Goal: Find specific page/section: Find specific page/section

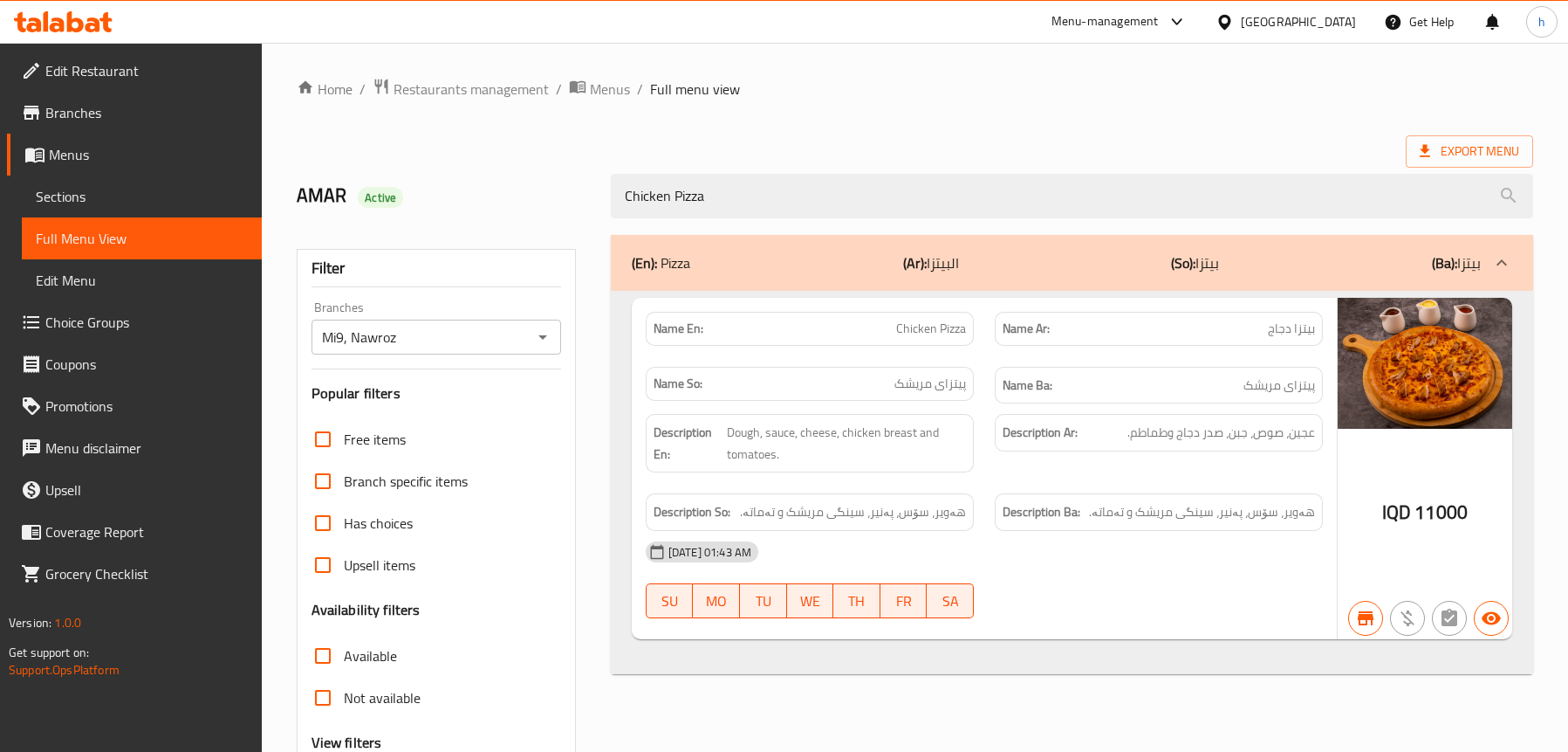
scroll to position [177, 0]
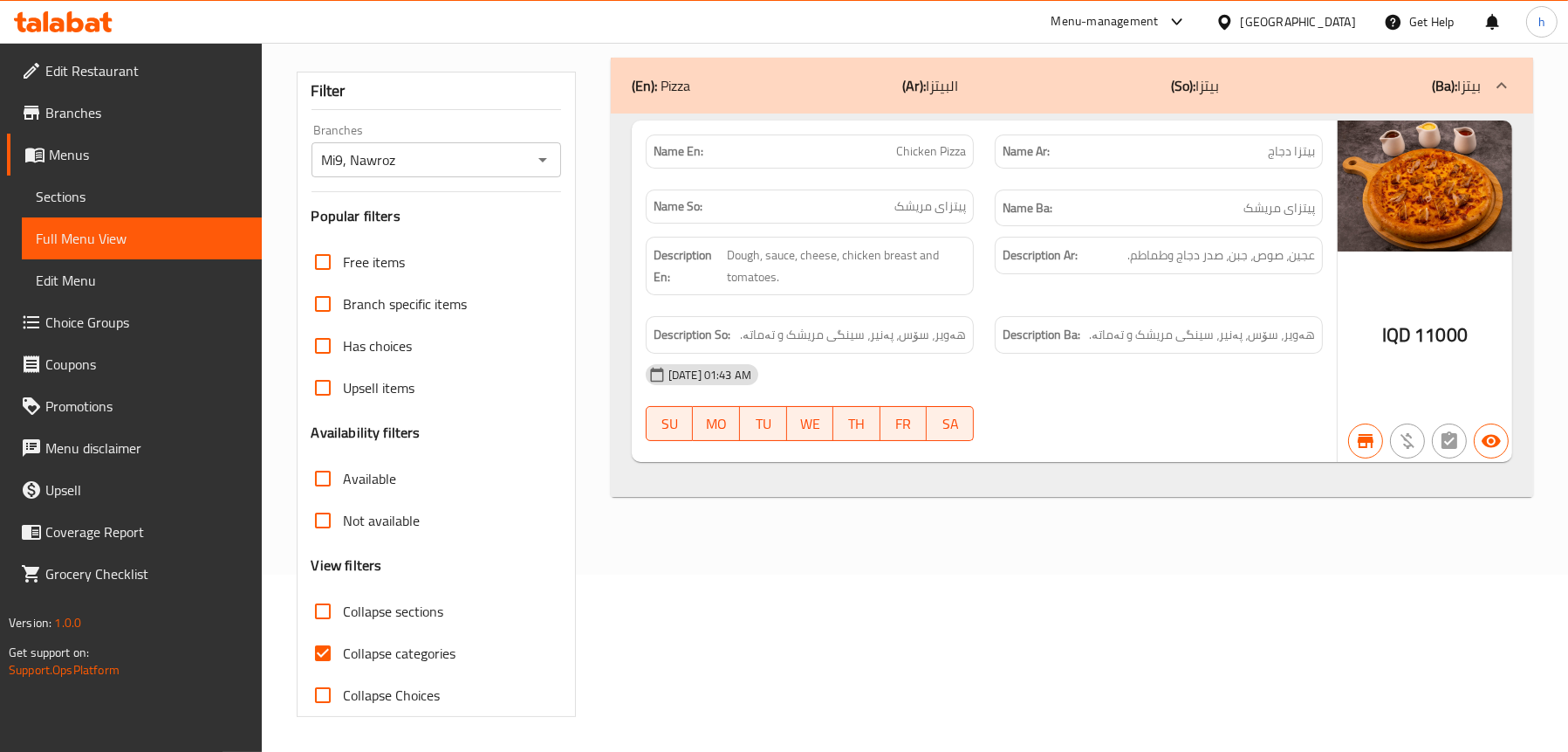
click at [62, 26] on icon at bounding box center [57, 25] width 15 height 15
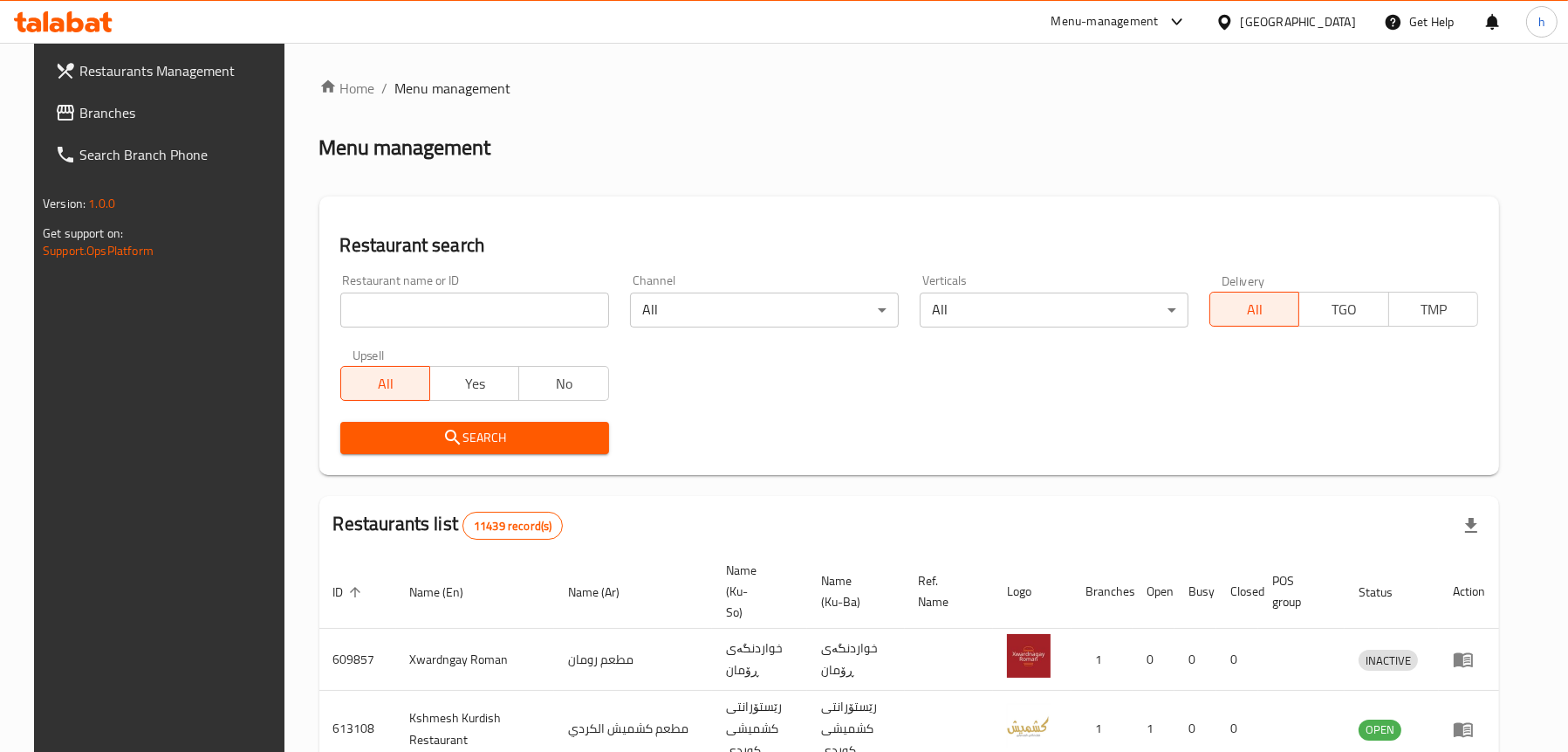
click at [72, 29] on icon at bounding box center [75, 22] width 16 height 21
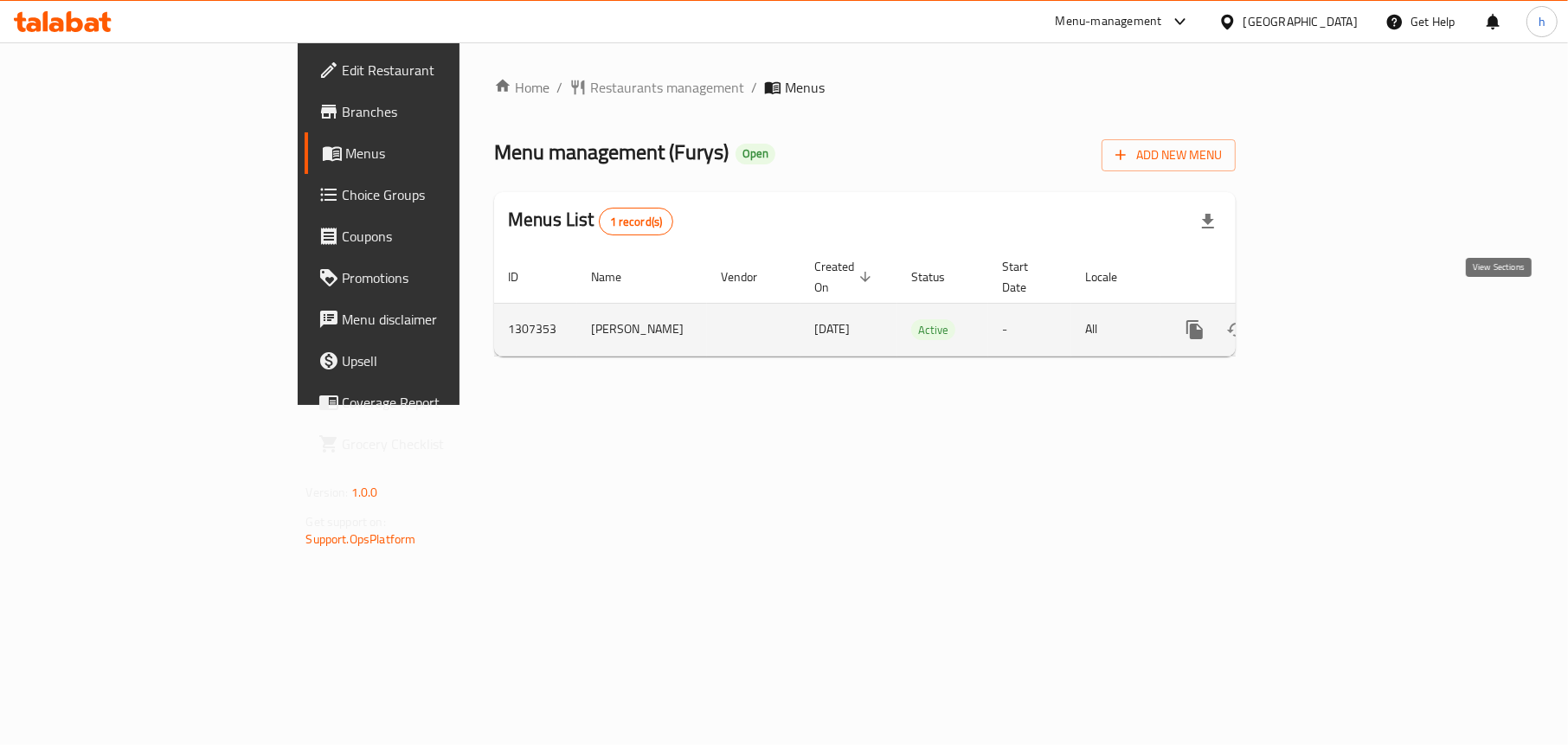
click at [1330, 319] on icon "enhanced table" at bounding box center [1320, 330] width 21 height 21
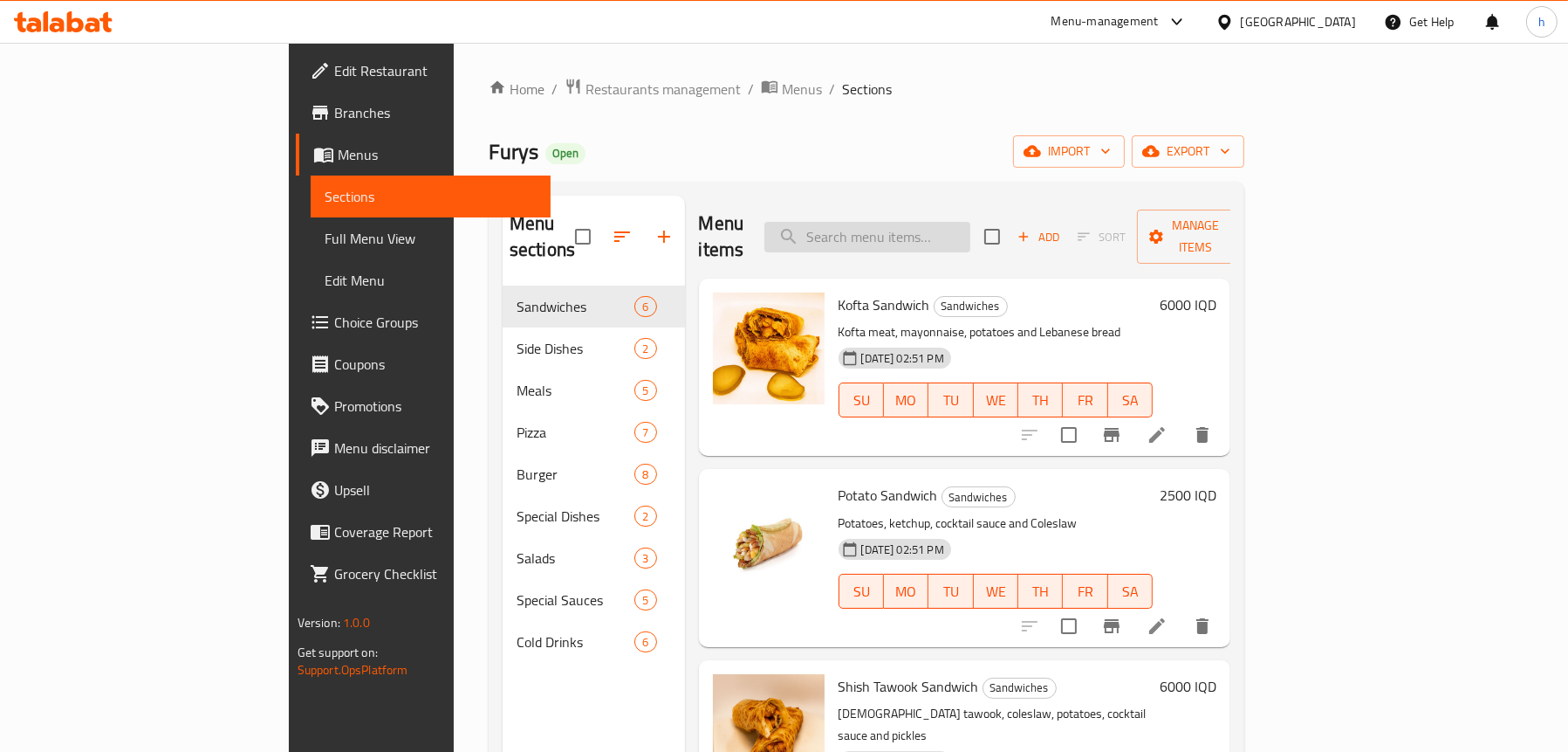
click at [971, 222] on input "search" at bounding box center [868, 237] width 206 height 30
paste input "Rizo Spicy"
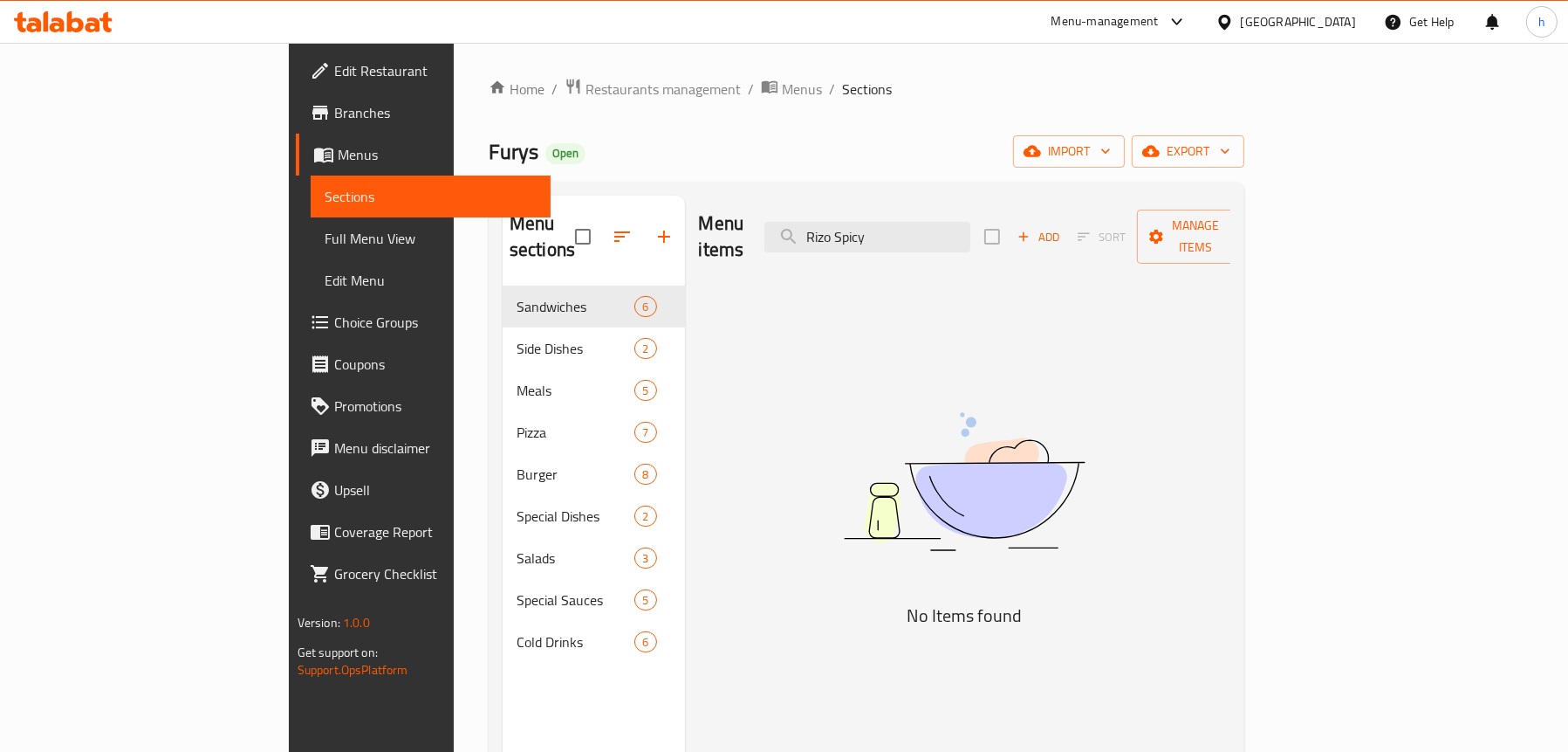
type input "Rizo Spicy"
click at [338, 154] on span "Menus" at bounding box center [437, 154] width 199 height 21
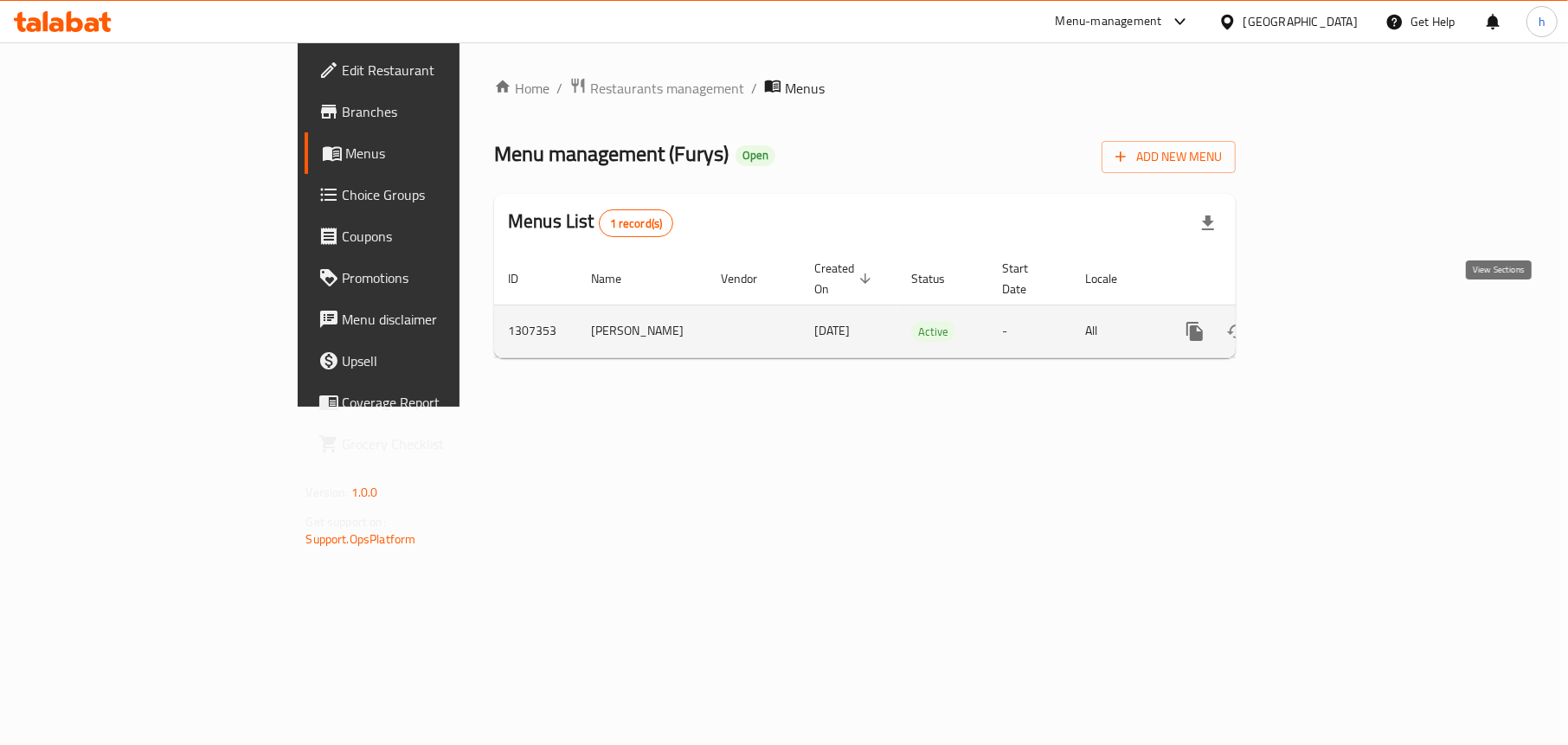
click at [1340, 311] on link "enhanced table" at bounding box center [1320, 331] width 42 height 42
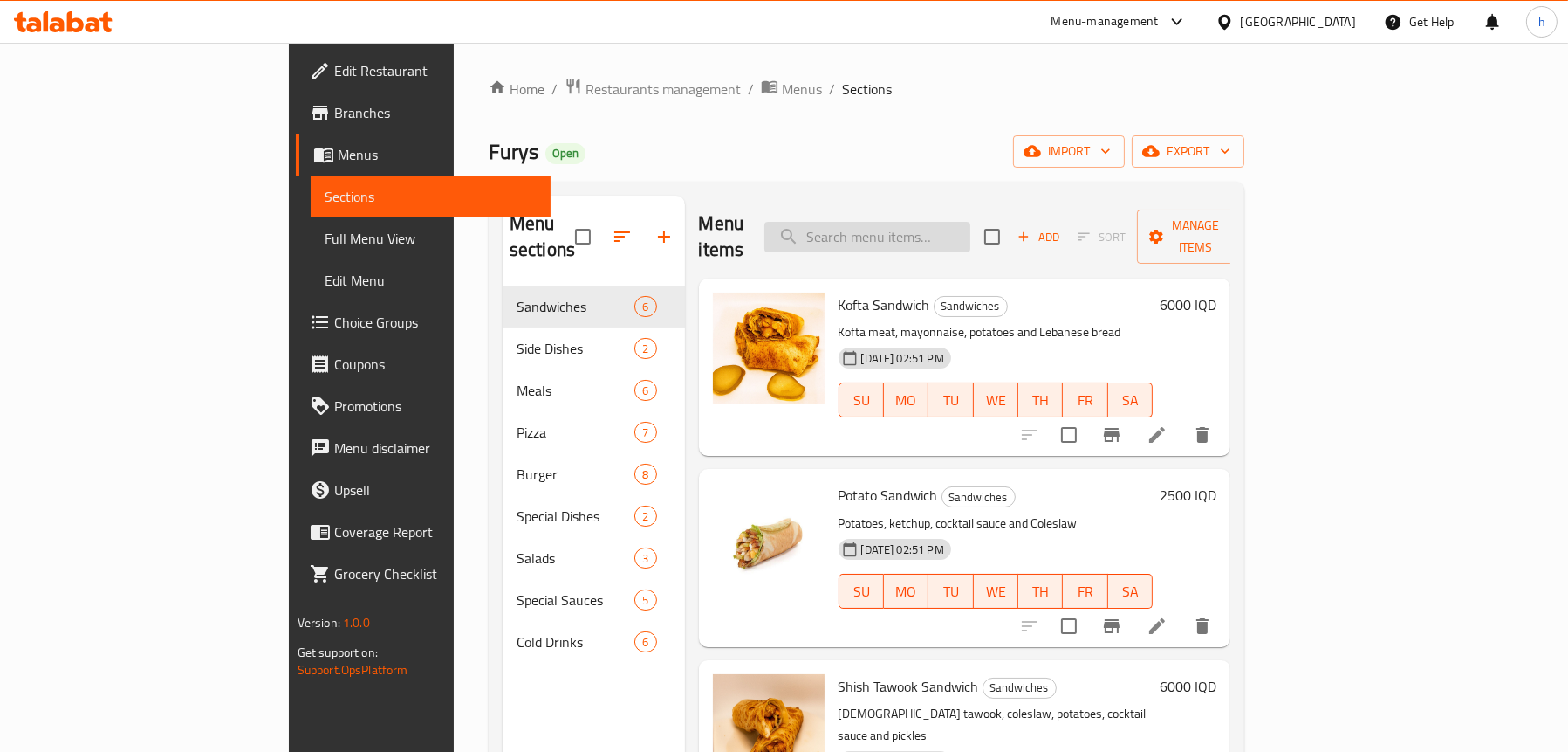
click at [943, 227] on input "search" at bounding box center [868, 237] width 206 height 30
click at [325, 230] on span "Full Menu View" at bounding box center [431, 238] width 212 height 21
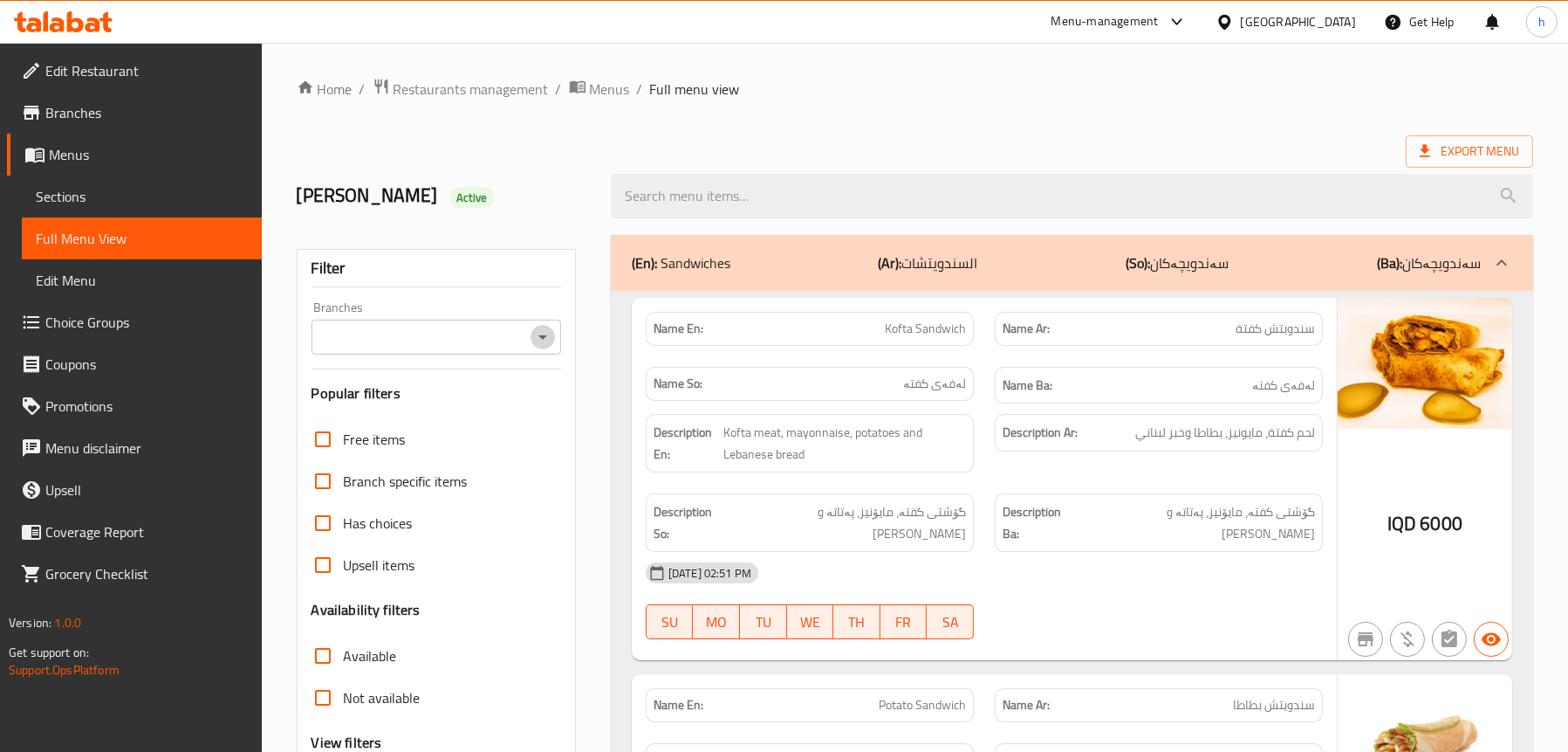
click at [535, 343] on icon "Open" at bounding box center [543, 337] width 21 height 21
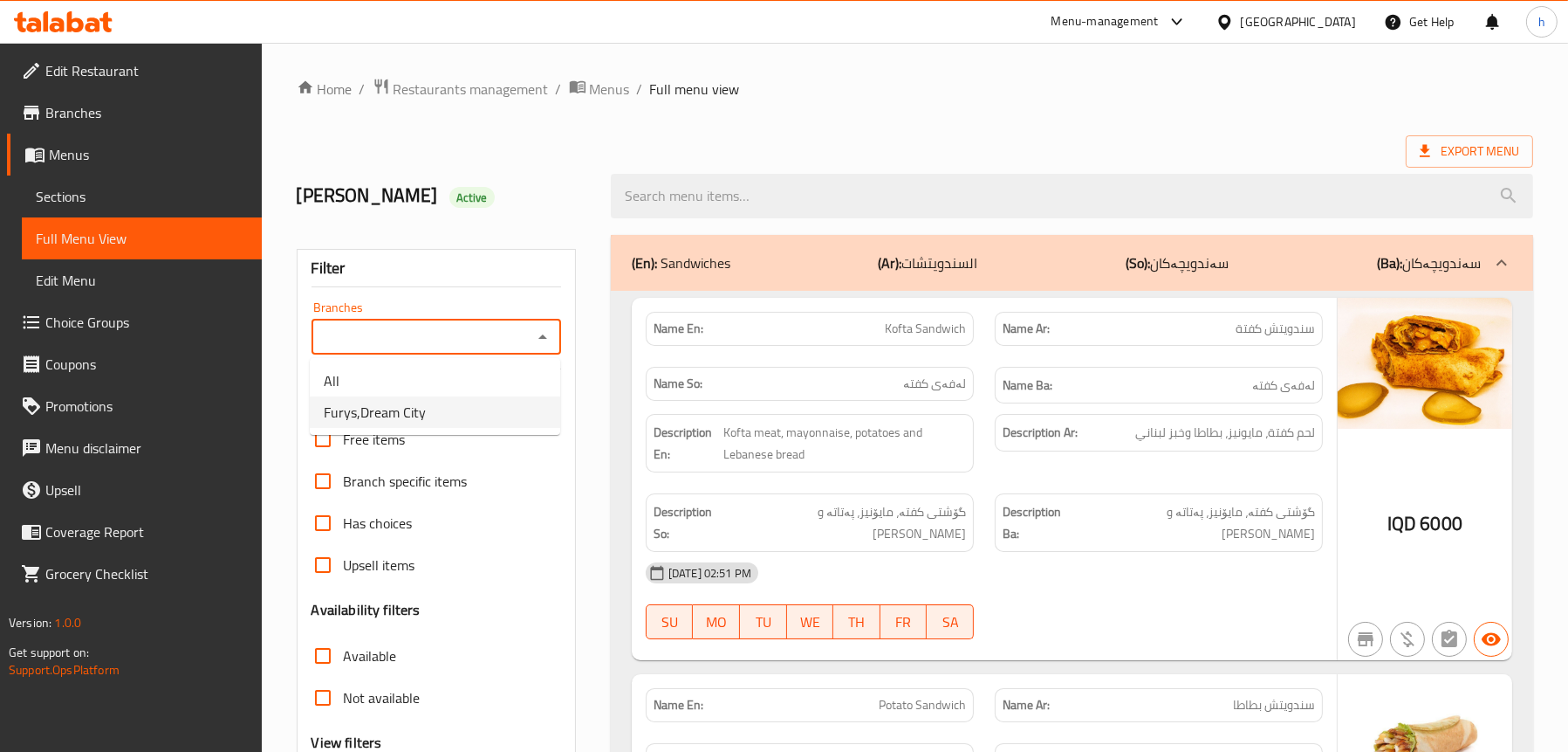
click at [475, 398] on li "Furys,Dream City" at bounding box center [434, 412] width 251 height 31
type input "Furys,Dream City"
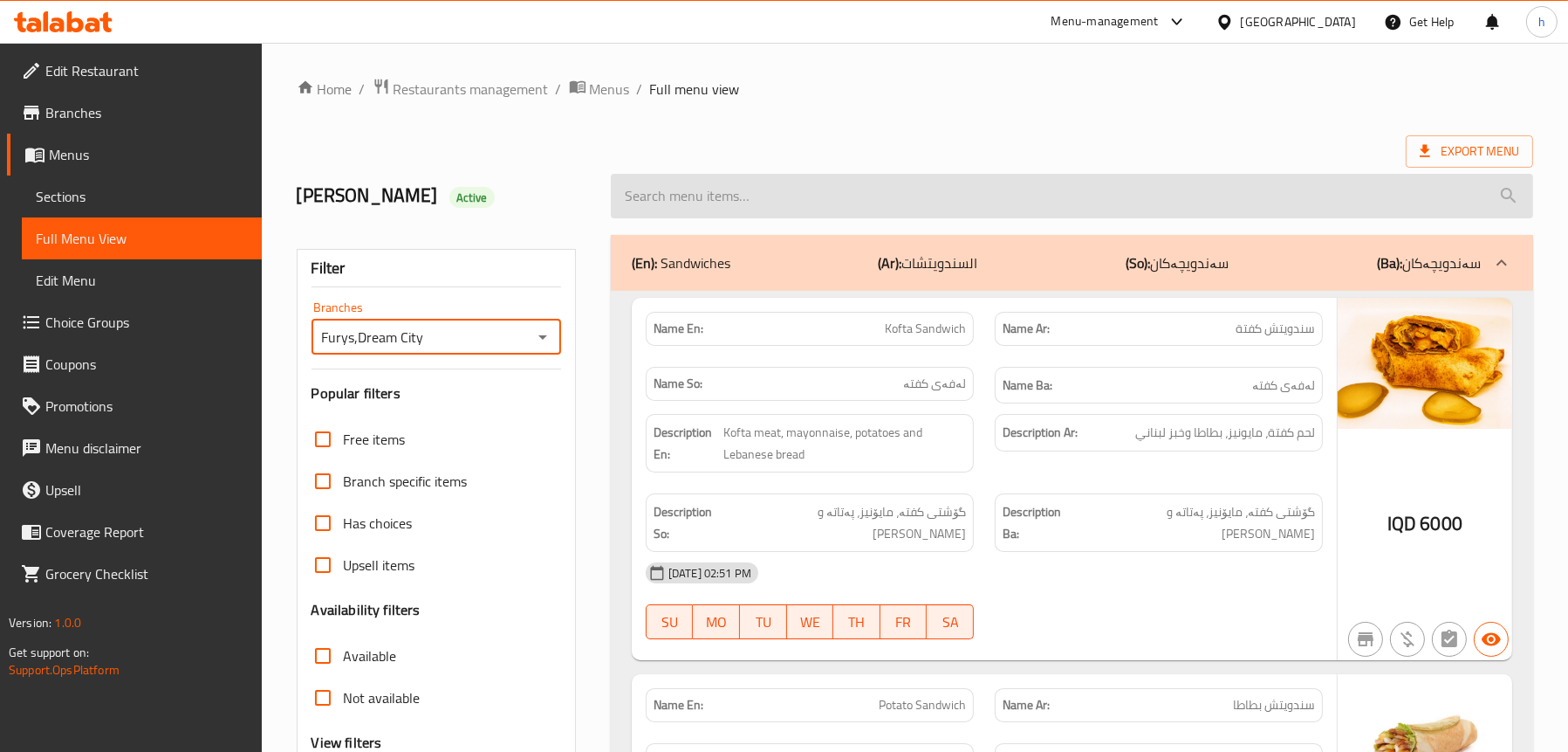
click at [843, 185] on input "search" at bounding box center [1072, 195] width 922 height 45
paste input "Rizo Spicy"
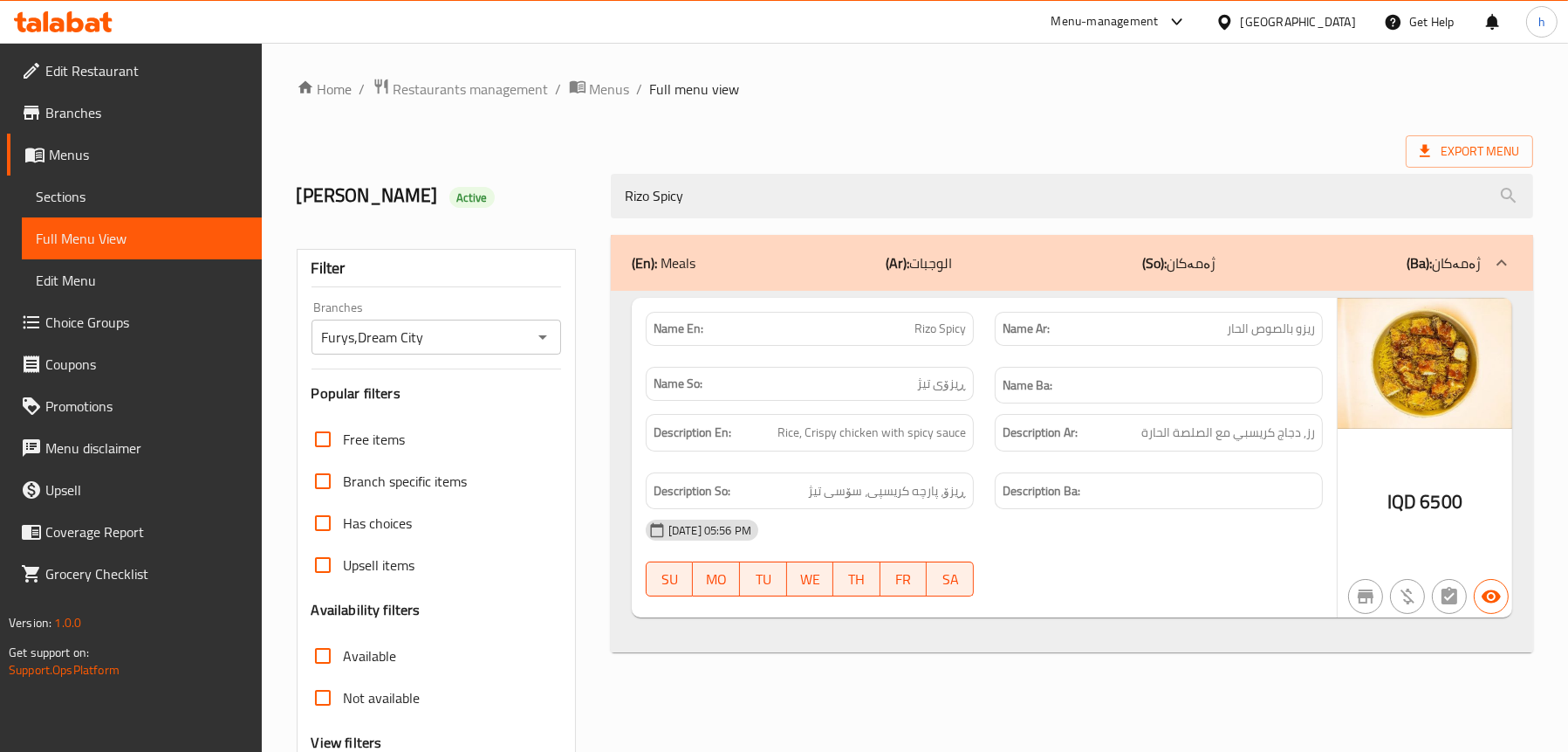
type input "Rizo Spicy"
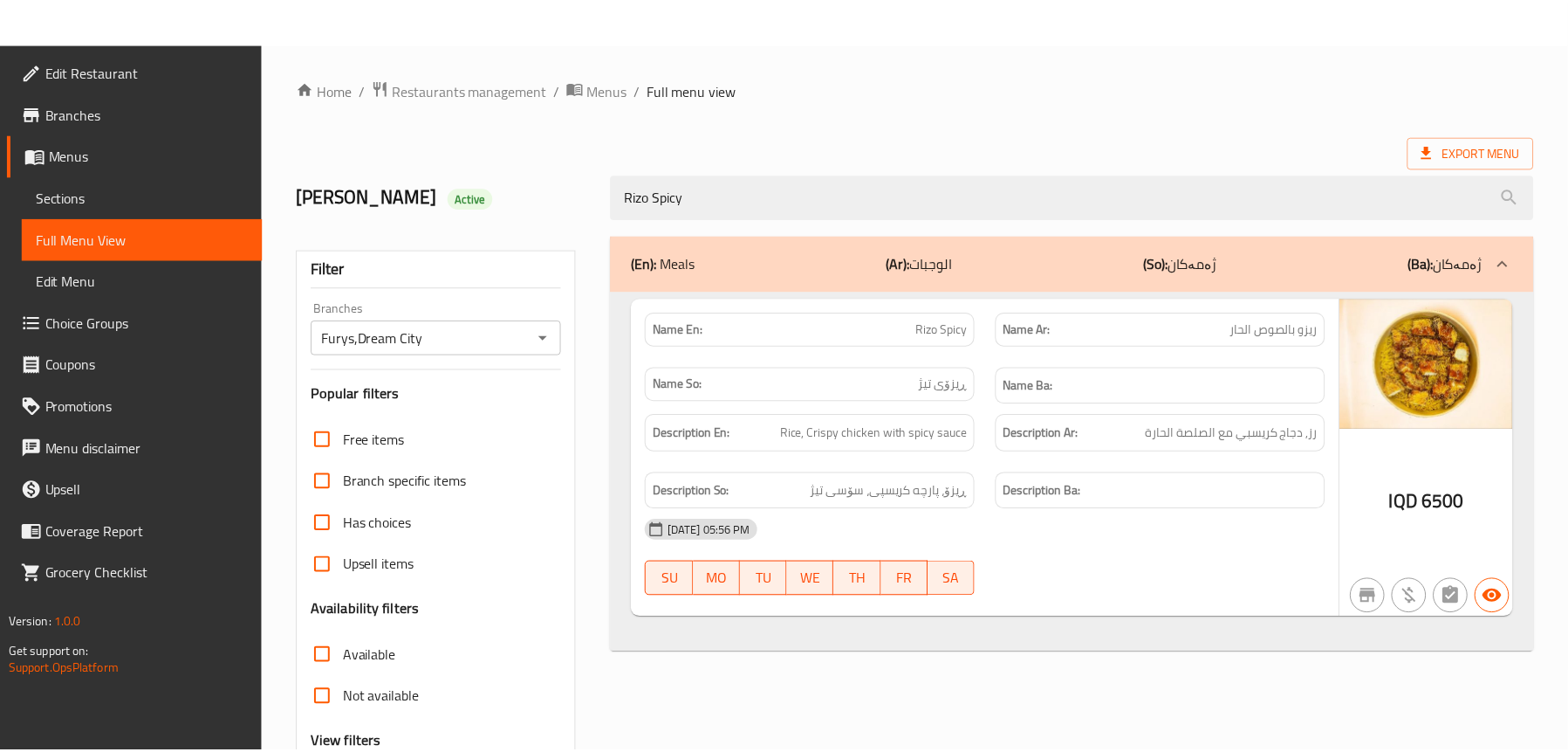
scroll to position [177, 0]
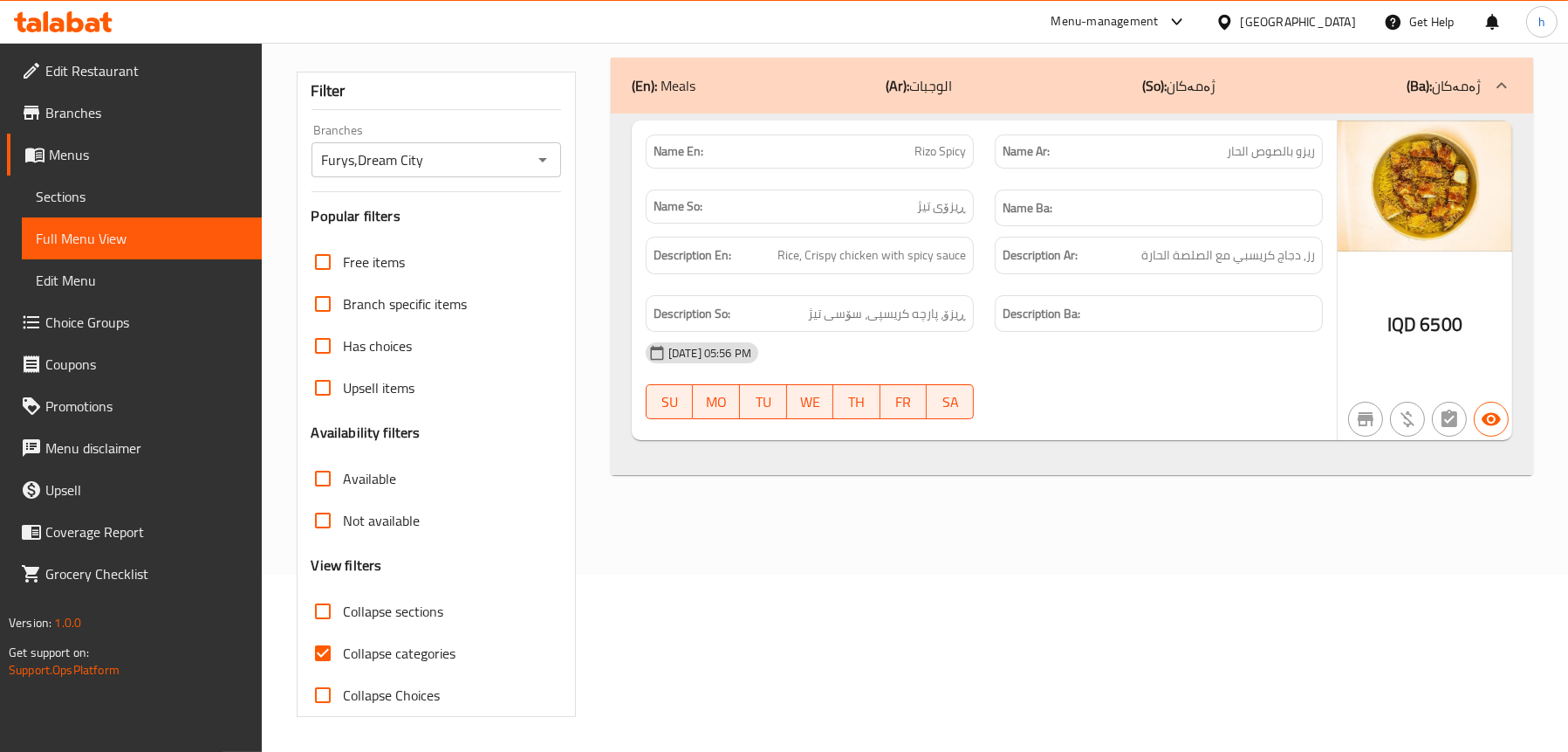
click at [47, 26] on icon at bounding box center [46, 21] width 5 height 20
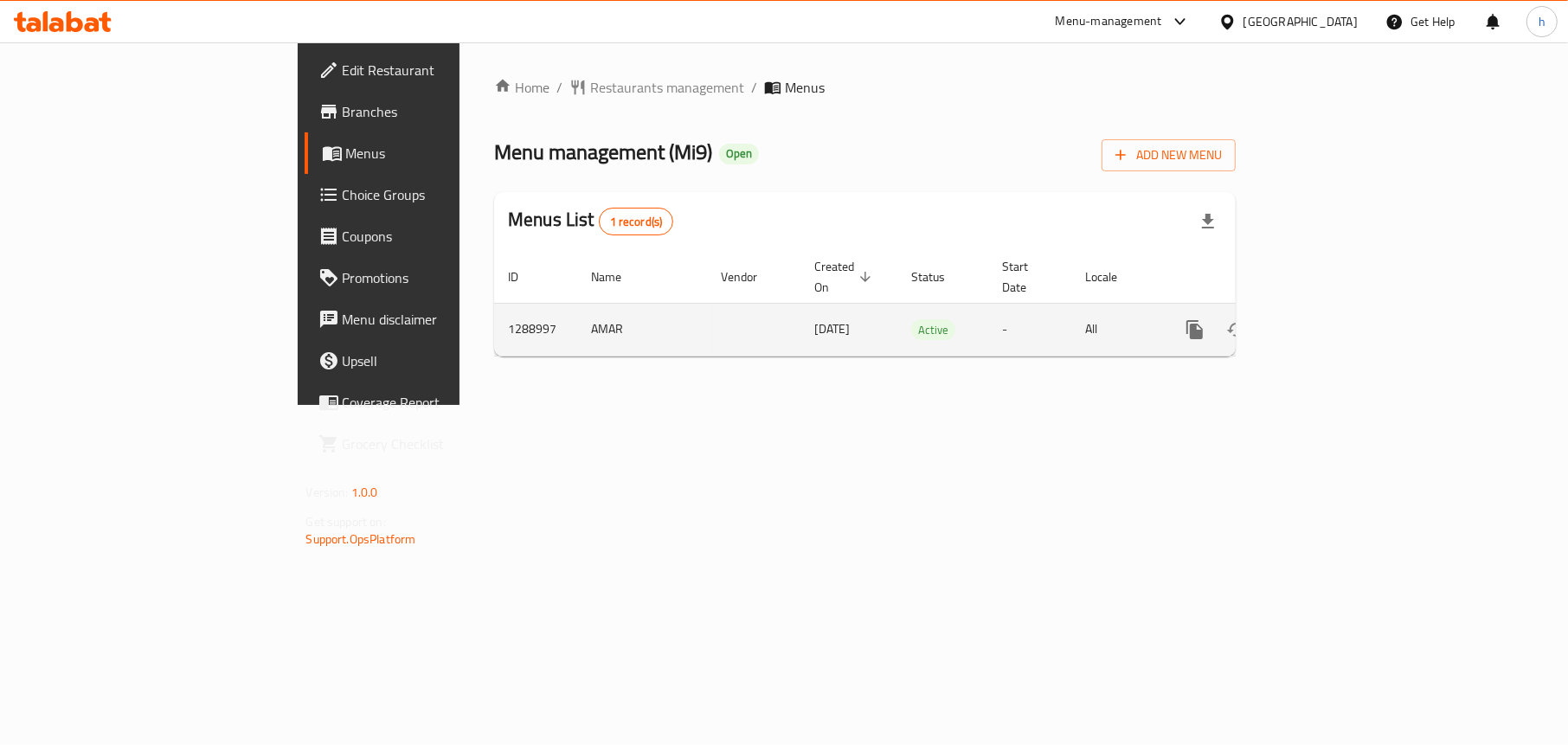
click at [1340, 317] on link "enhanced table" at bounding box center [1320, 330] width 42 height 42
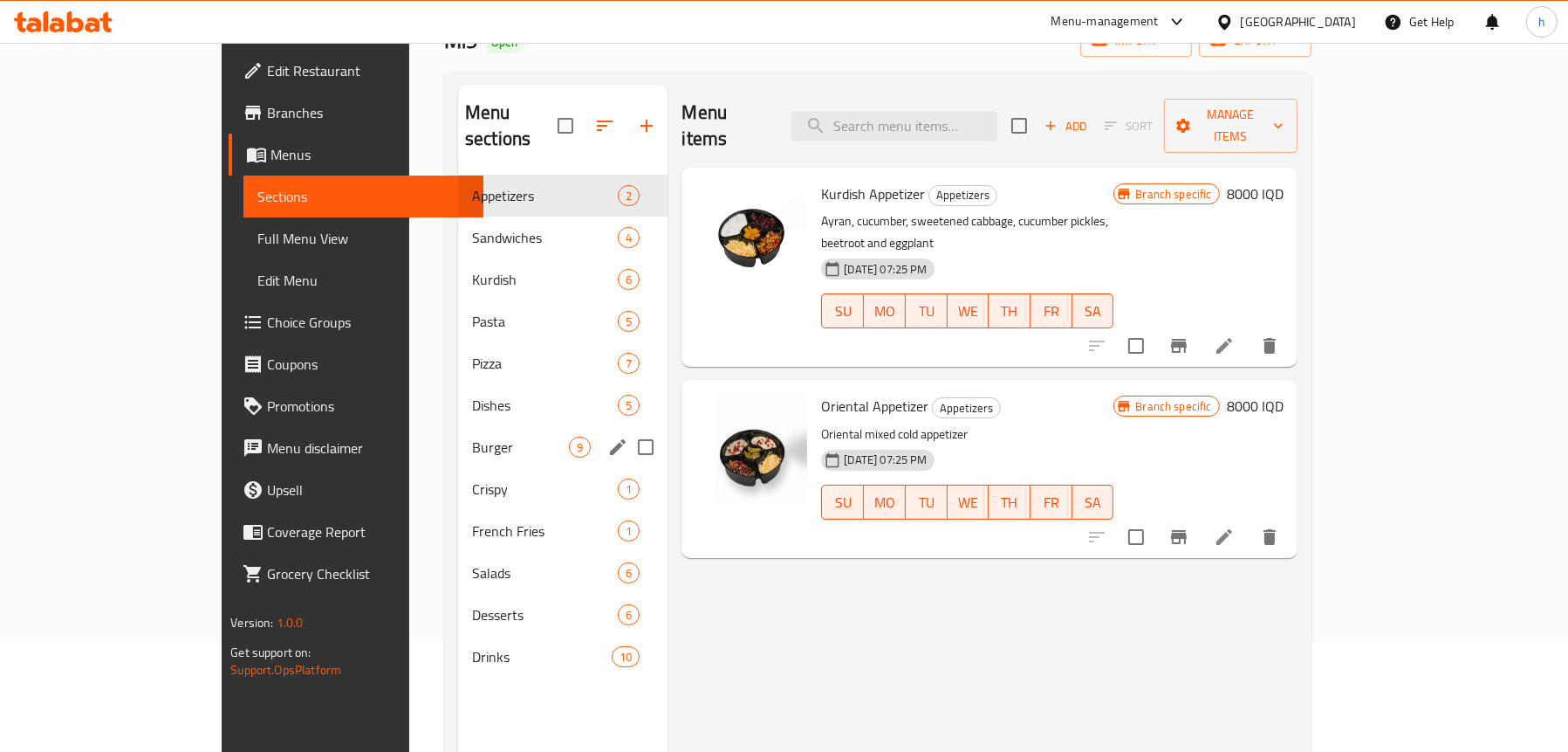
scroll to position [245, 0]
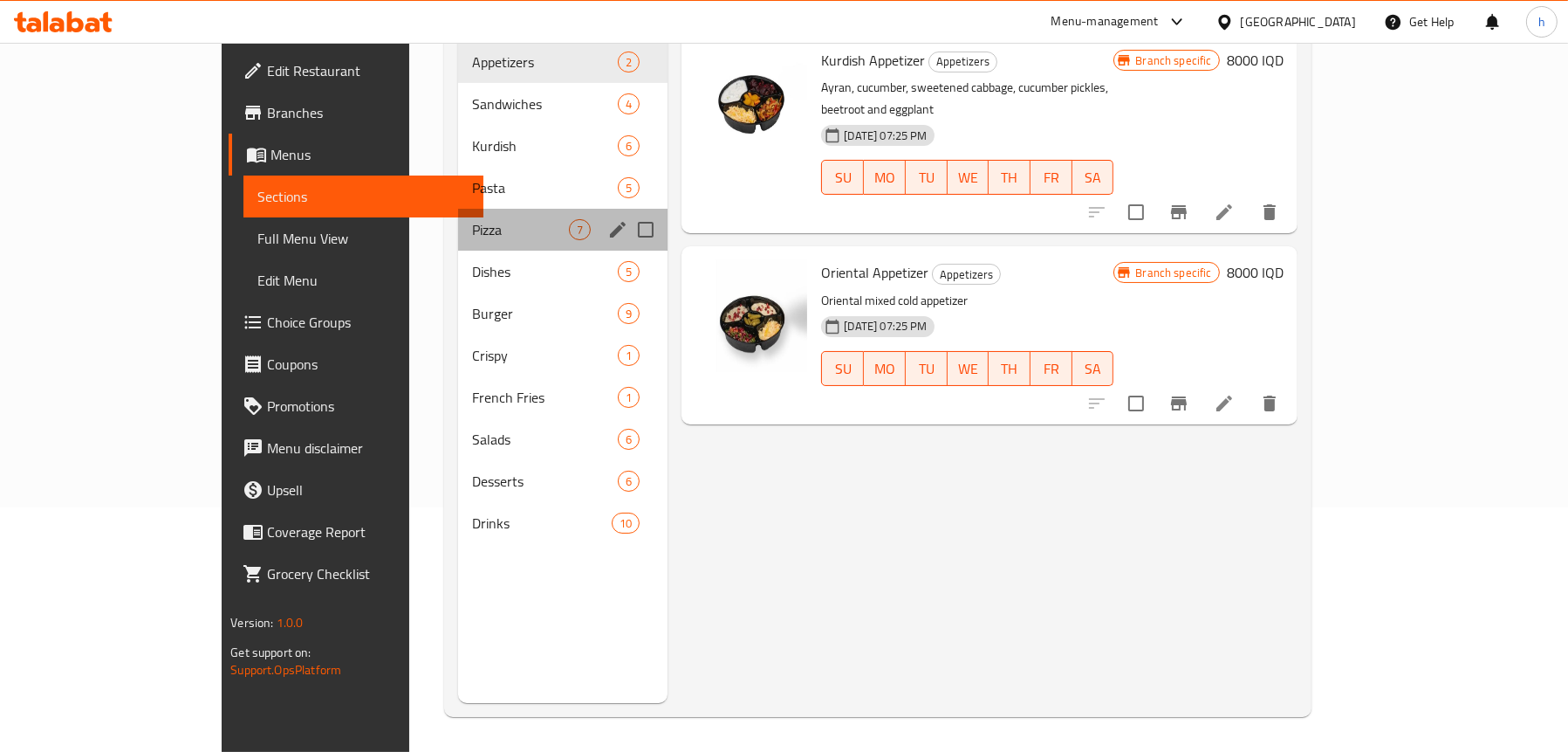
click at [458, 213] on div "Pizza 7" at bounding box center [563, 230] width 210 height 42
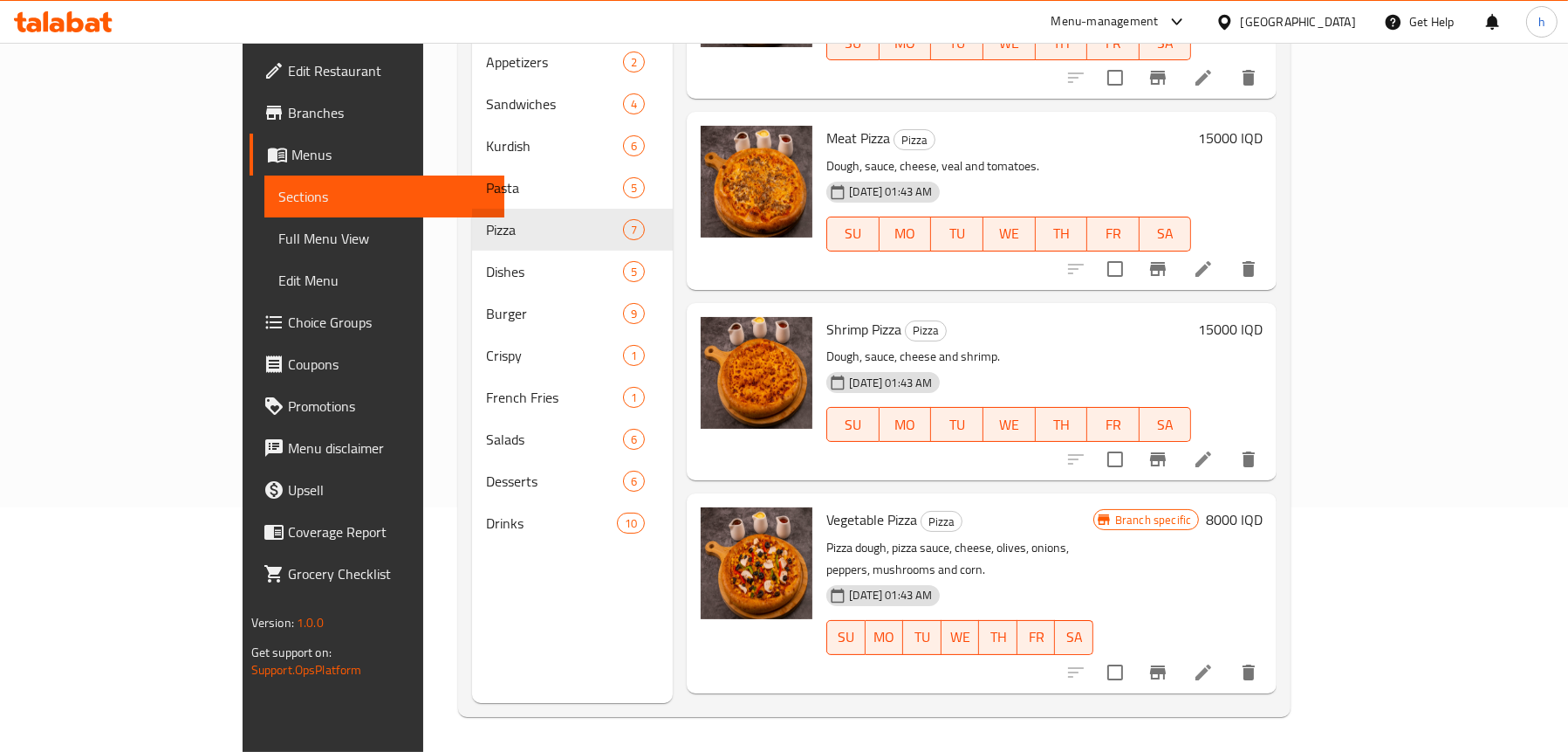
scroll to position [363, 0]
